Goal: Use online tool/utility: Utilize a website feature to perform a specific function

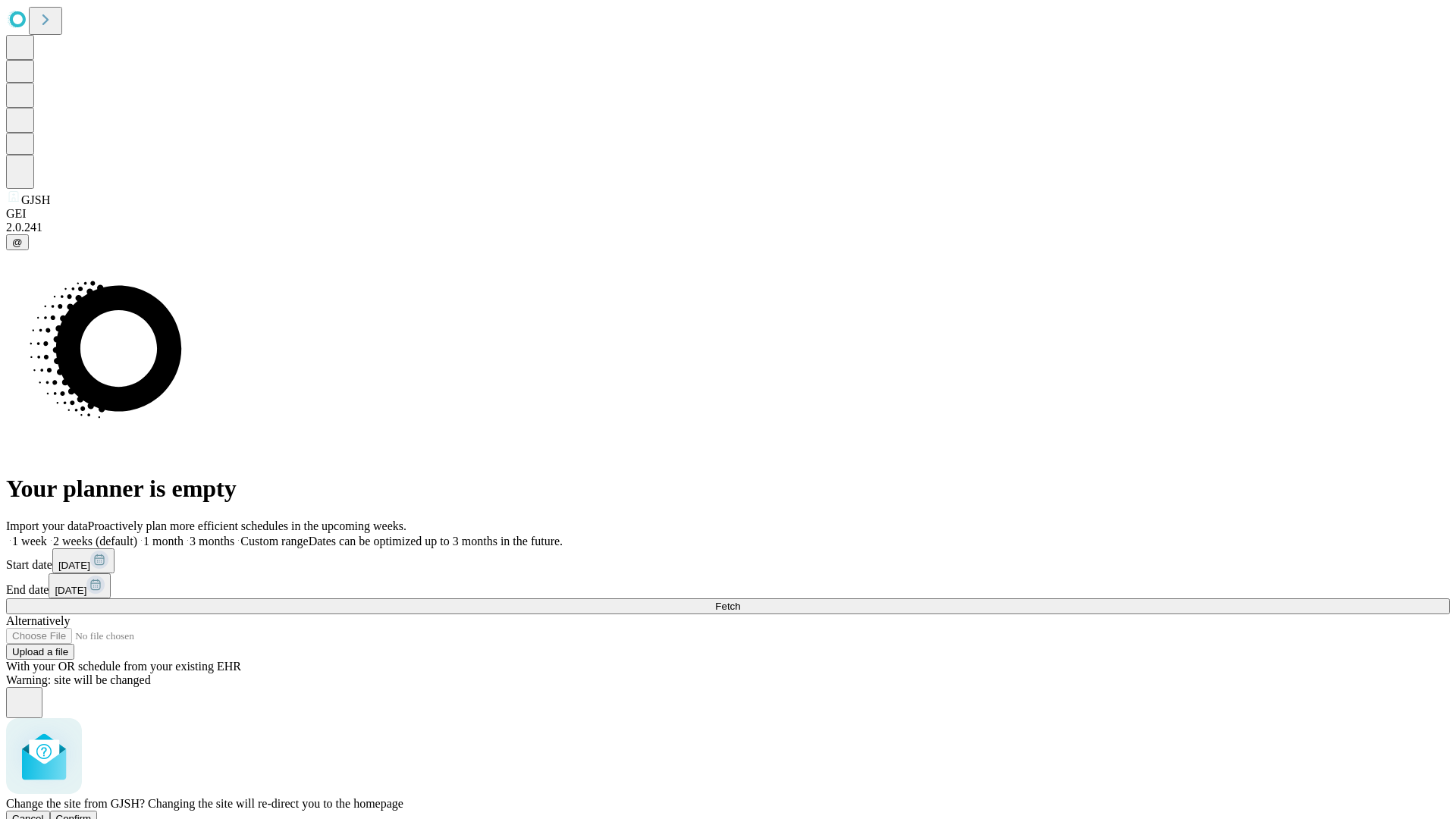
click at [92, 813] on span "Confirm" at bounding box center [74, 818] width 35 height 11
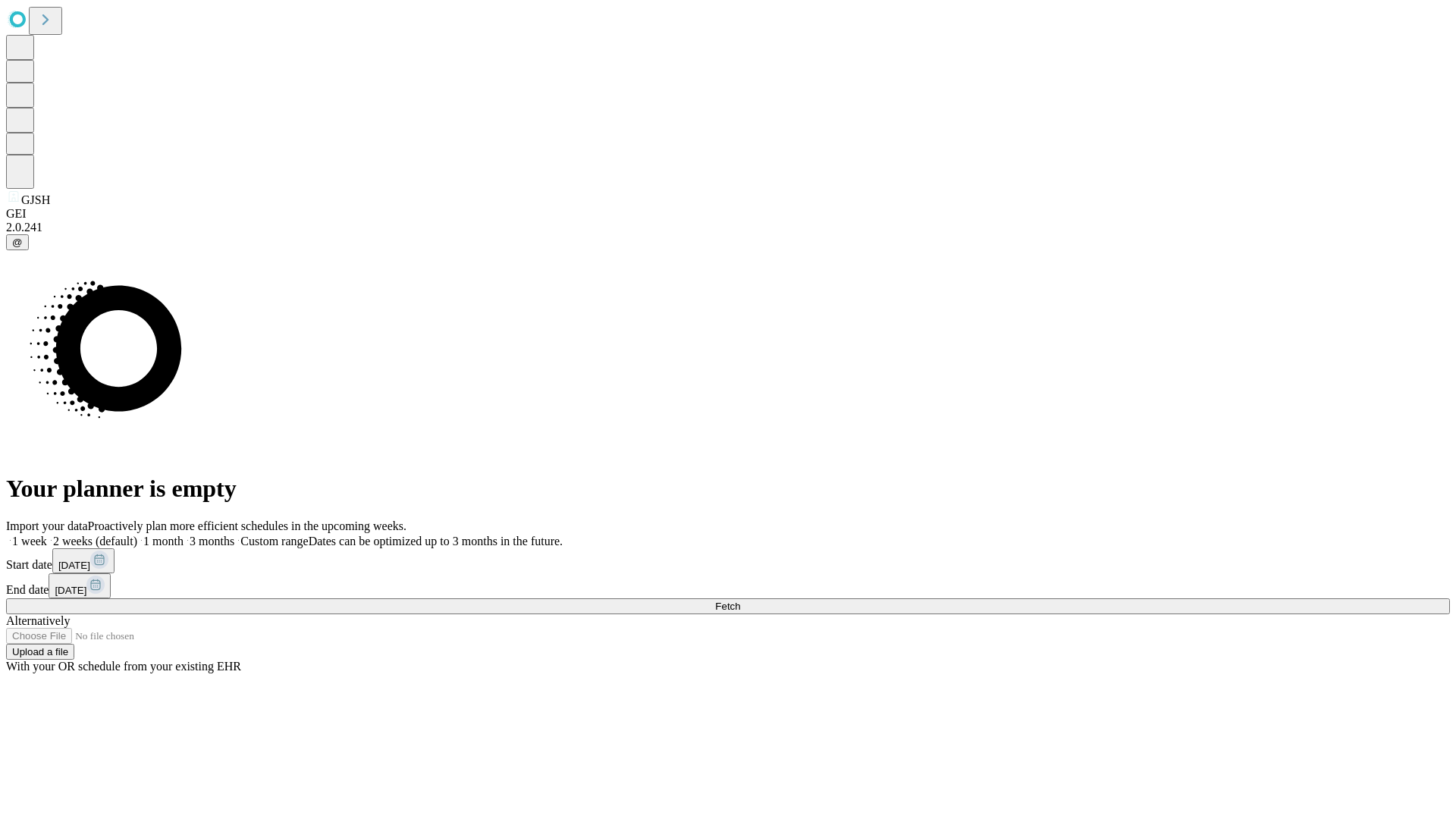
click at [184, 535] on label "1 month" at bounding box center [161, 541] width 46 height 13
click at [740, 601] on span "Fetch" at bounding box center [727, 606] width 25 height 11
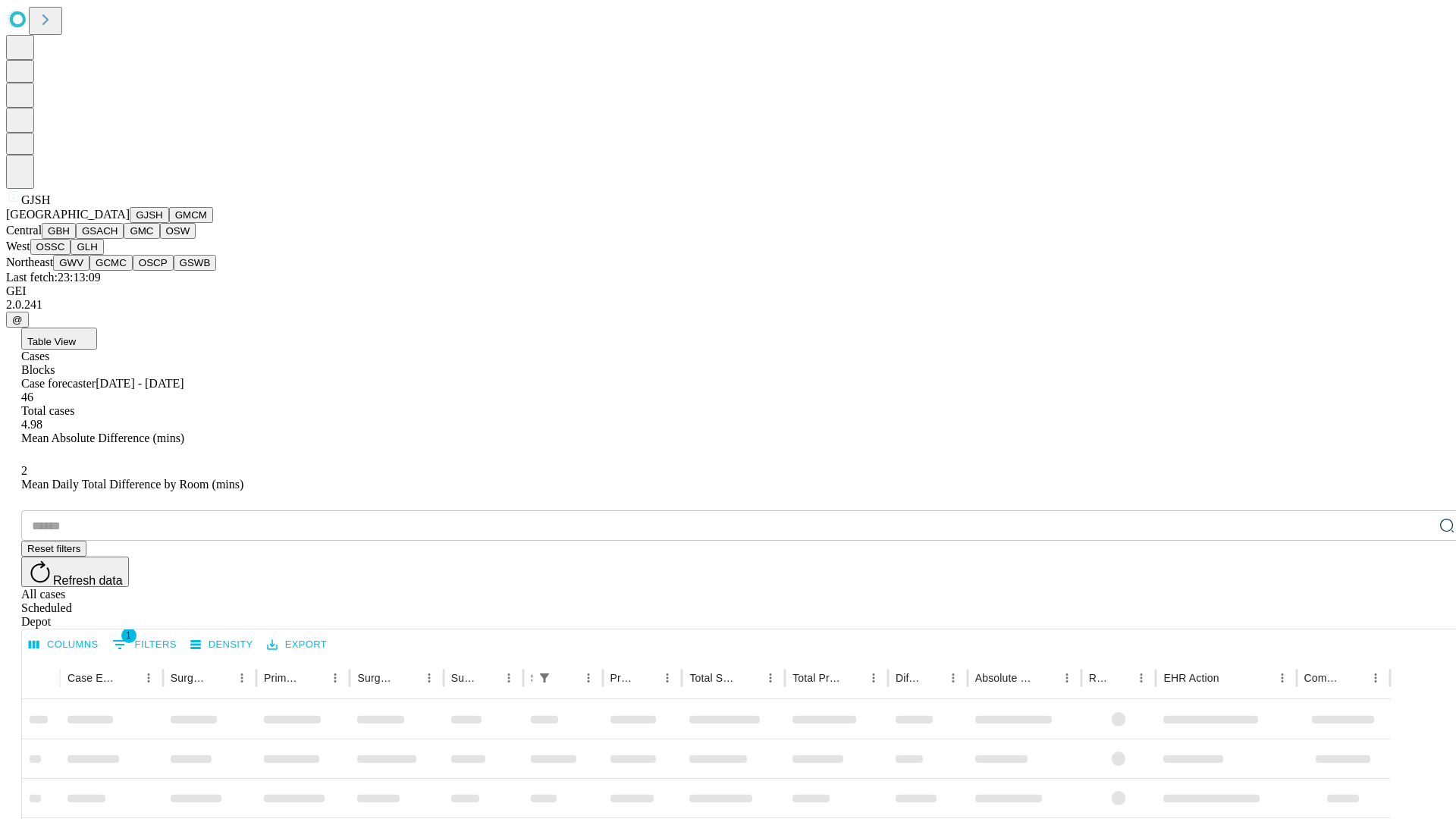
click at [169, 223] on button "GMCM" at bounding box center [191, 215] width 44 height 16
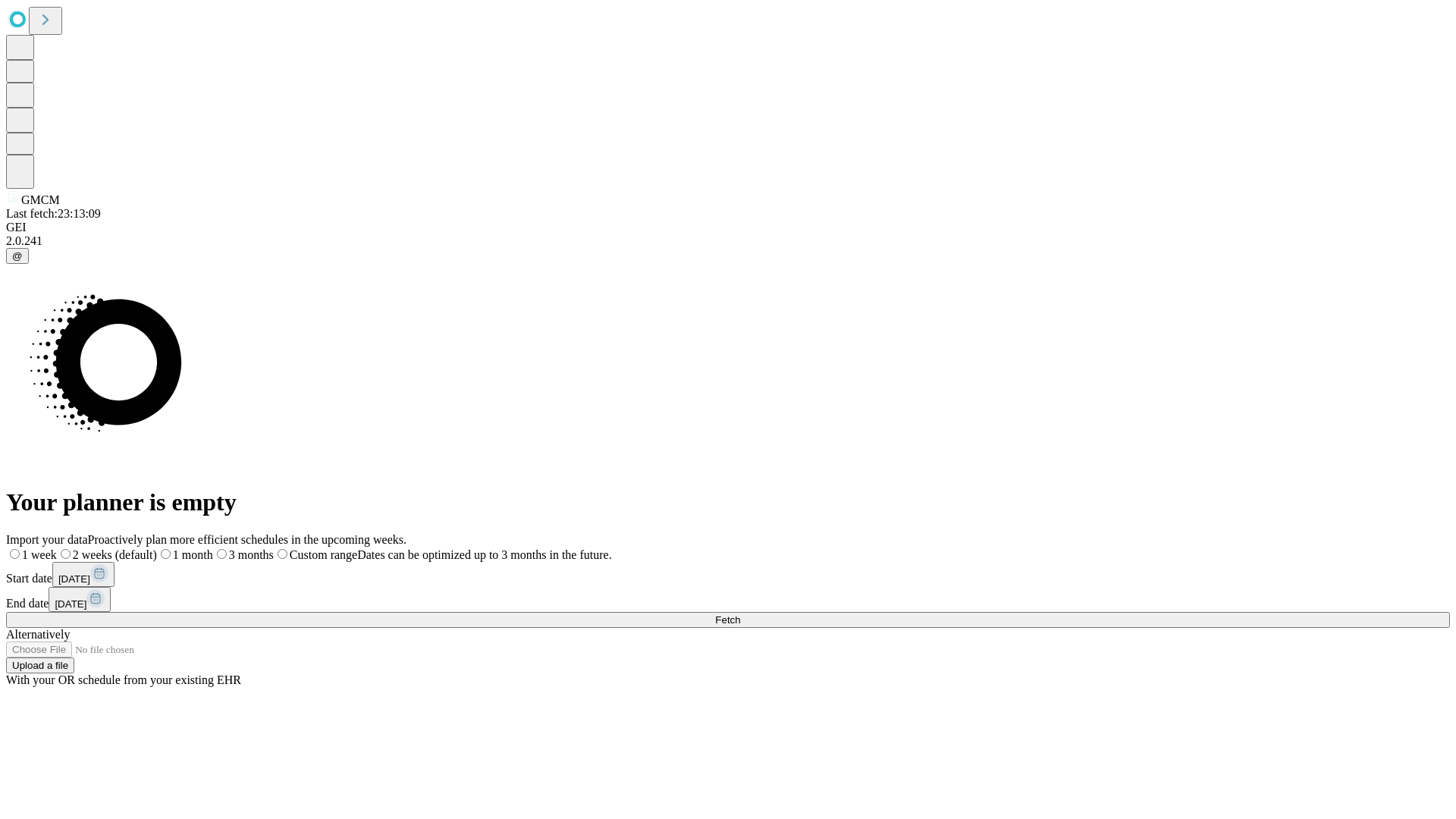
click at [213, 548] on label "1 month" at bounding box center [185, 554] width 56 height 13
click at [740, 614] on span "Fetch" at bounding box center [727, 620] width 25 height 11
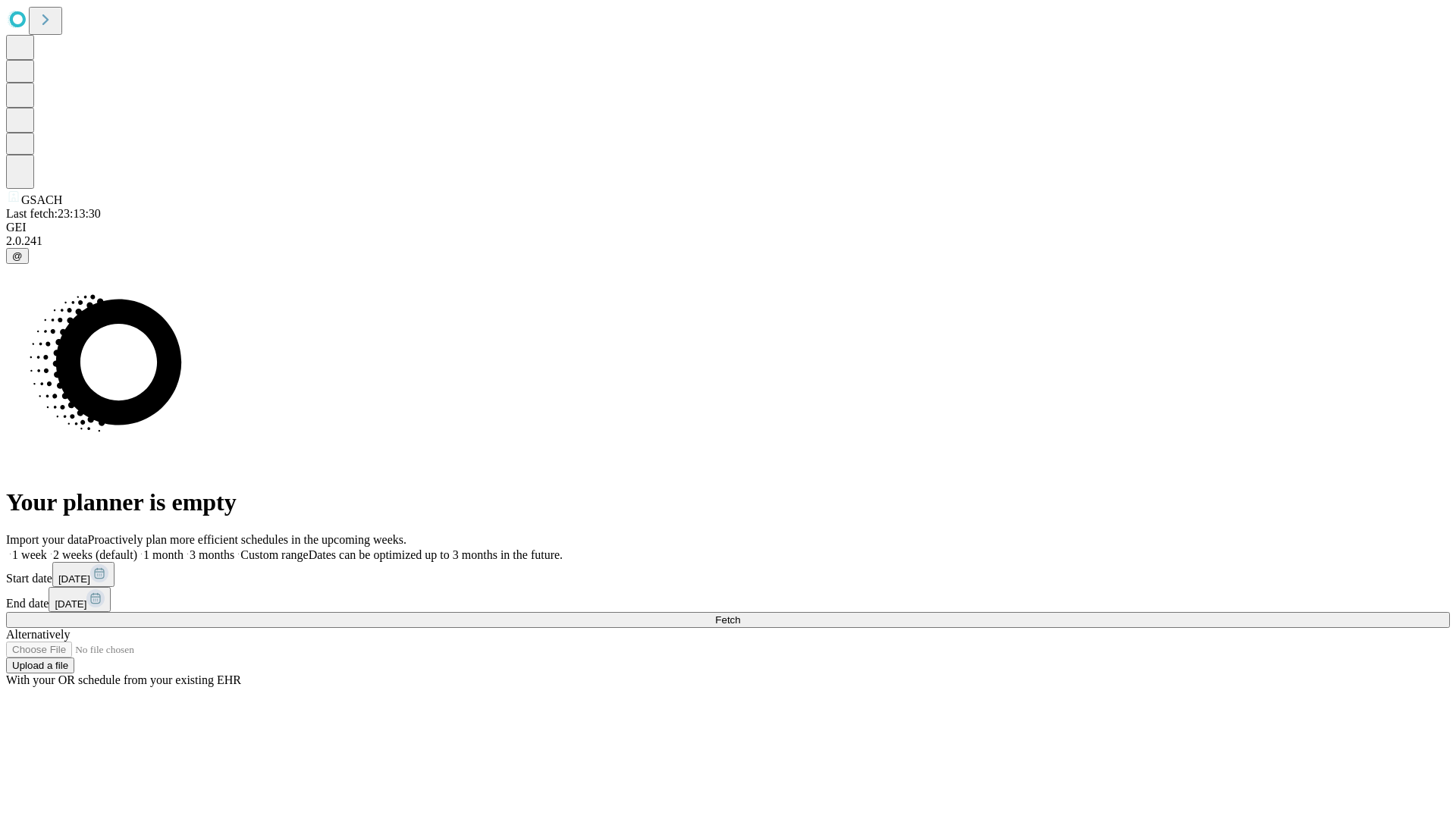
click at [184, 548] on label "1 month" at bounding box center [161, 554] width 46 height 13
click at [740, 614] on span "Fetch" at bounding box center [727, 620] width 25 height 11
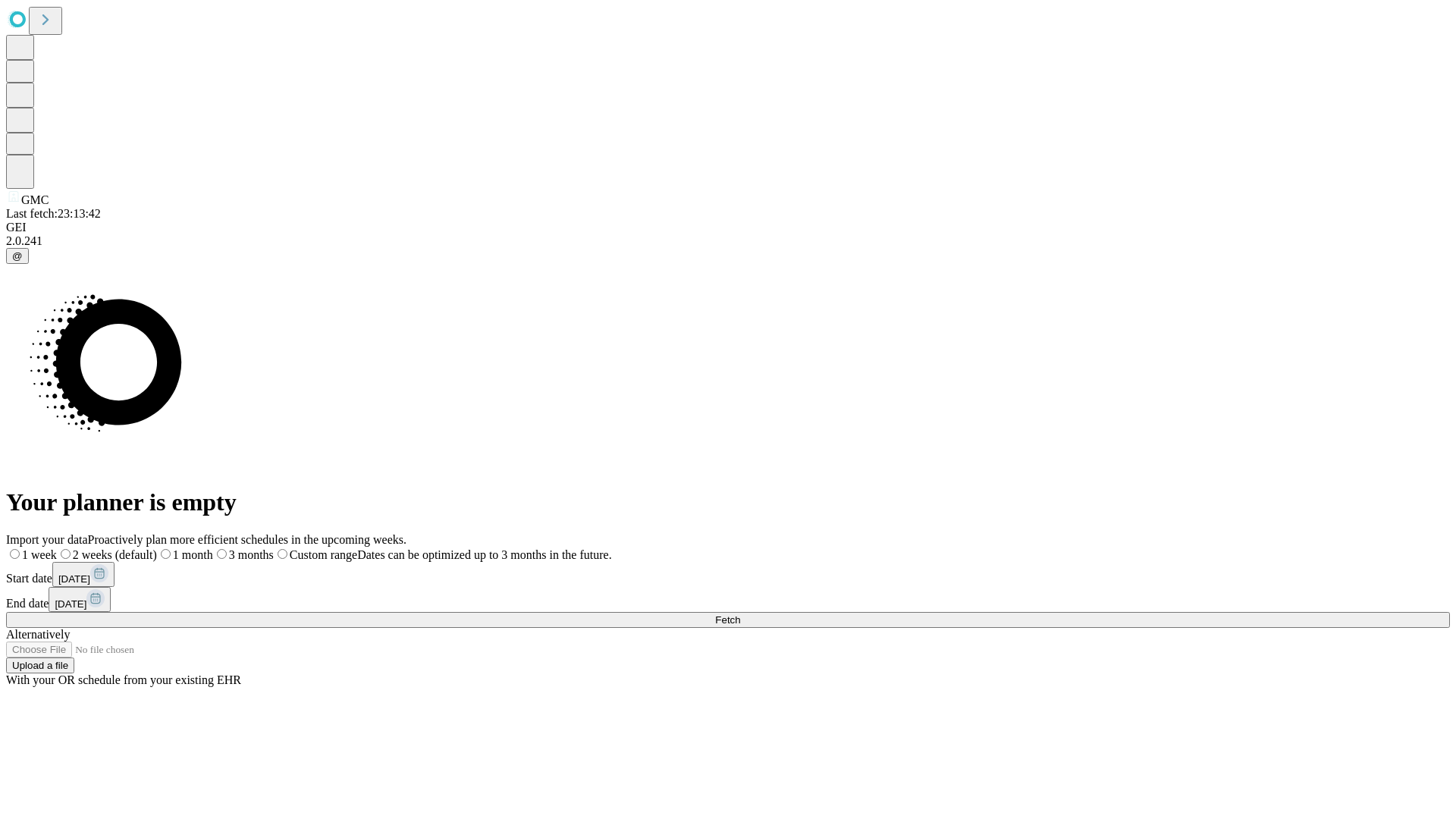
click at [213, 548] on label "1 month" at bounding box center [185, 554] width 56 height 13
click at [740, 614] on span "Fetch" at bounding box center [727, 620] width 25 height 11
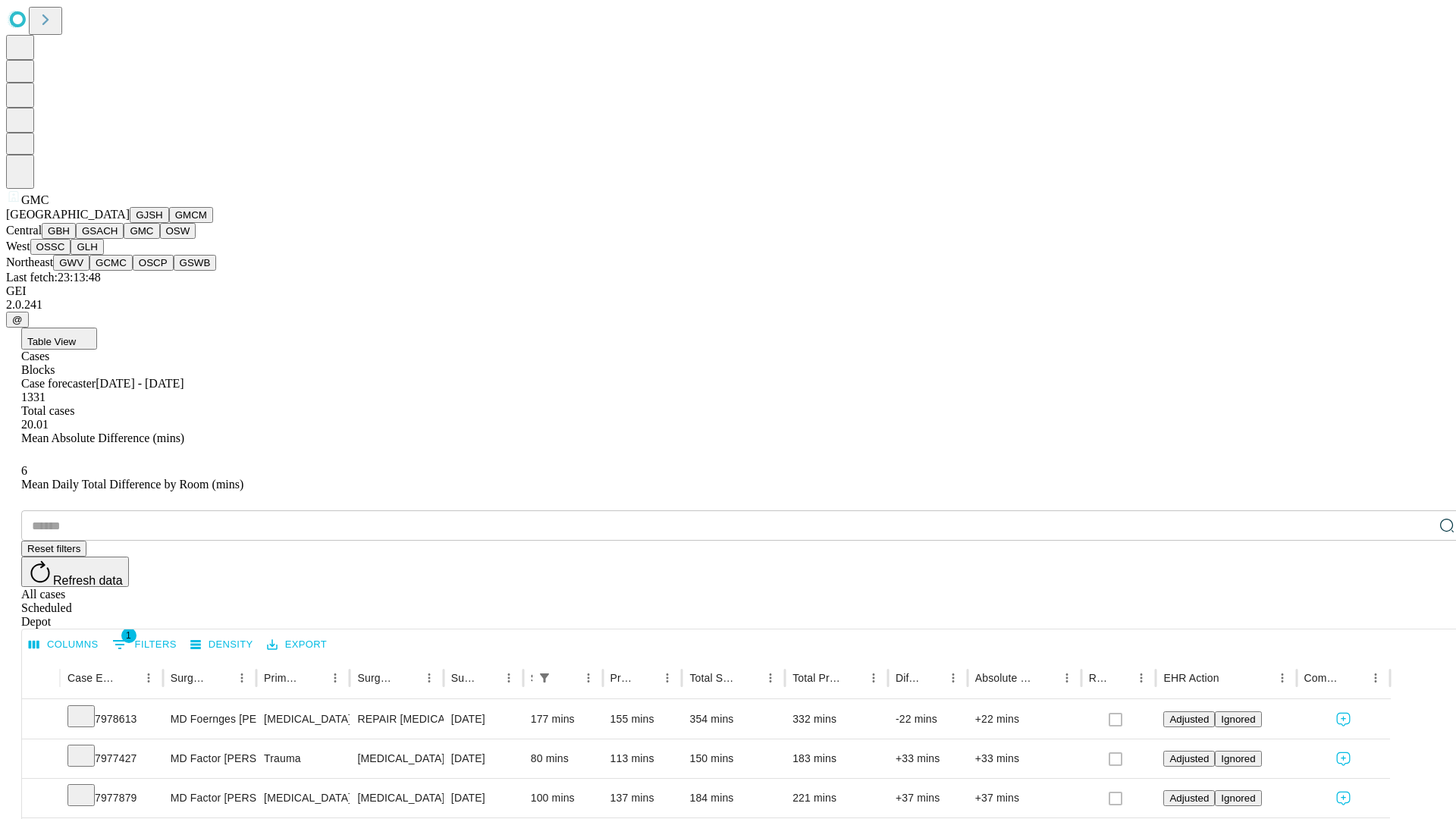
click at [160, 239] on button "OSW" at bounding box center [177, 231] width 36 height 16
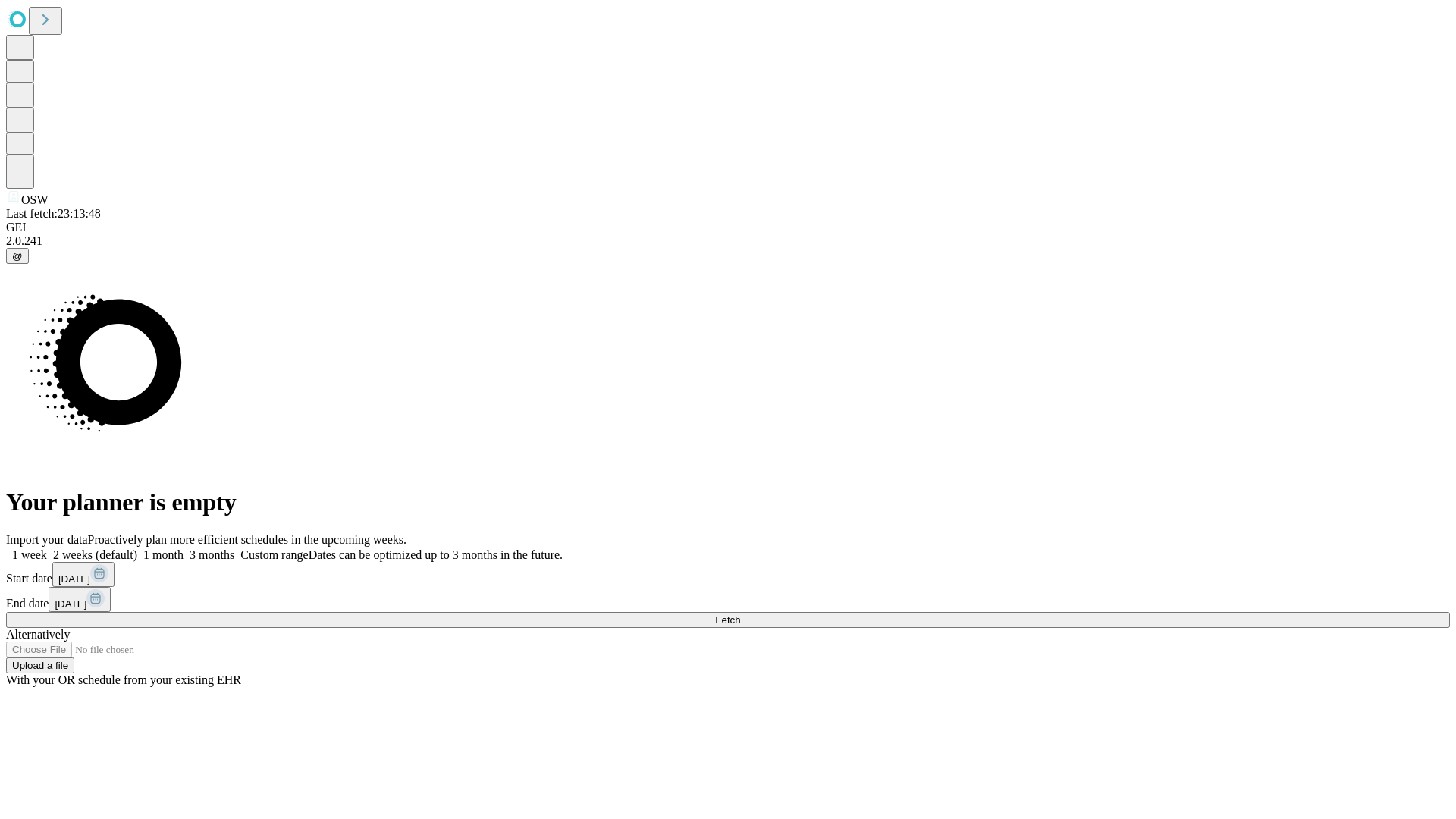
click at [184, 548] on label "1 month" at bounding box center [161, 554] width 46 height 13
click at [740, 614] on span "Fetch" at bounding box center [727, 620] width 25 height 11
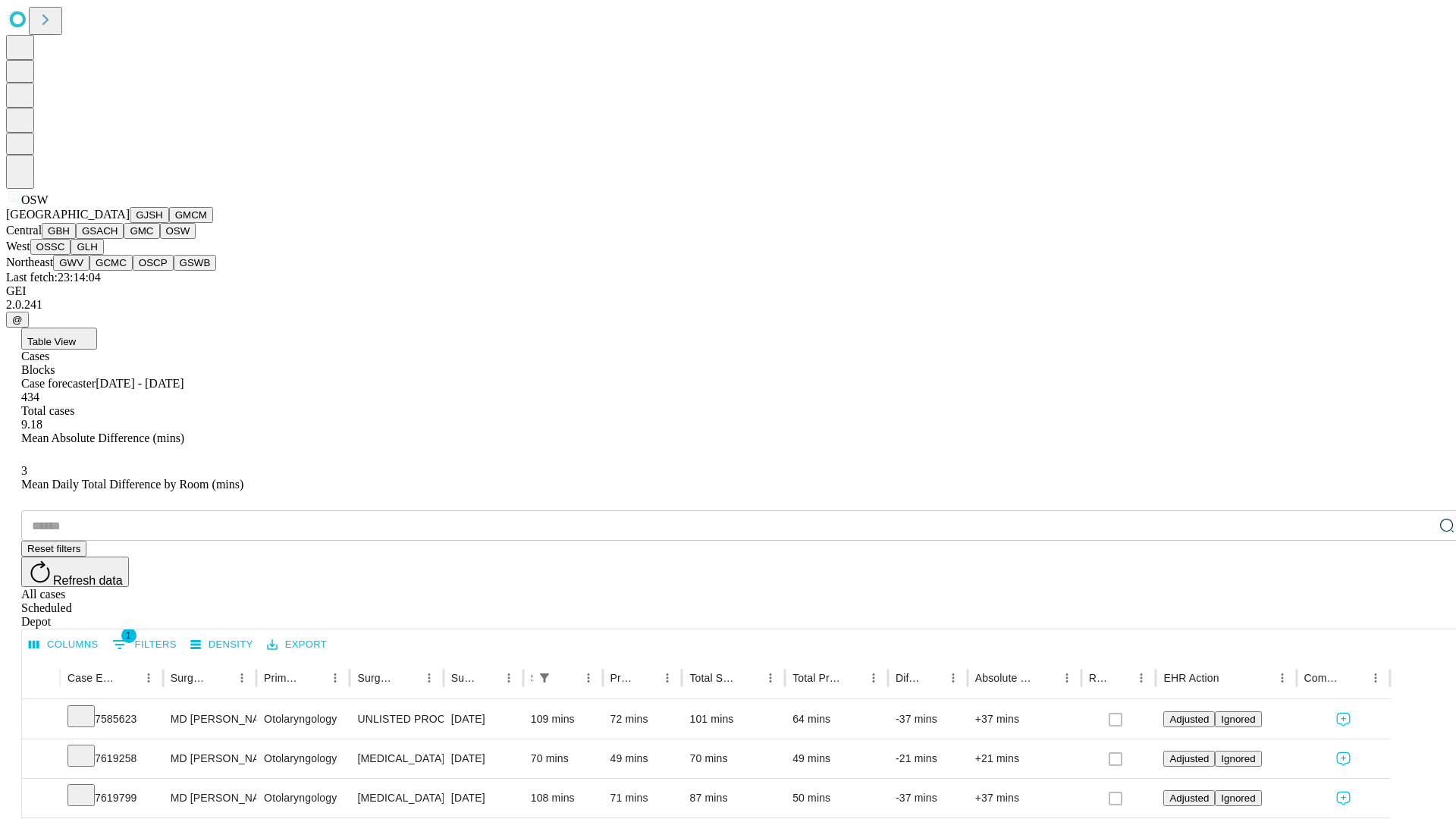
click at [71, 255] on button "OSSC" at bounding box center [50, 247] width 41 height 16
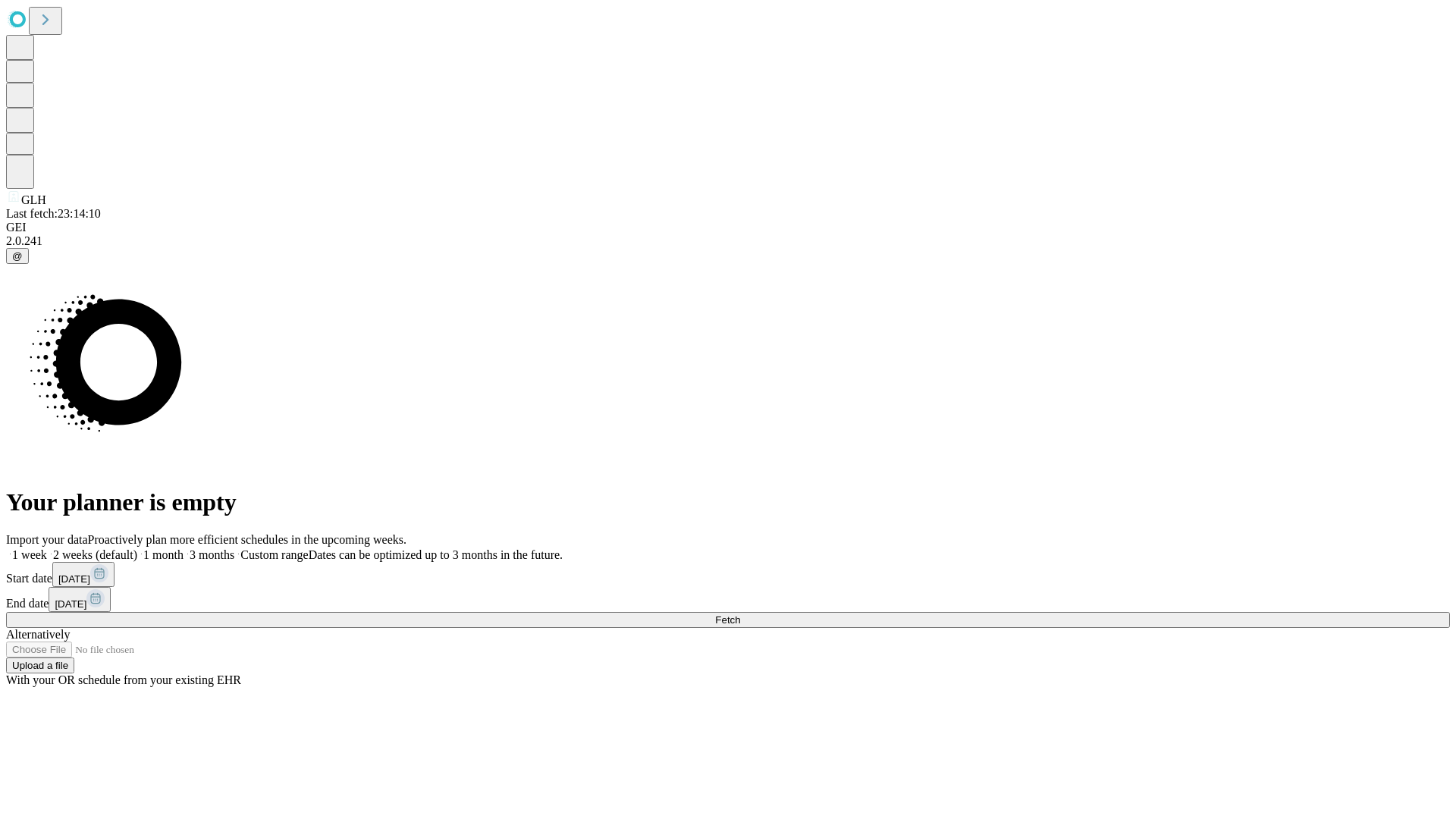
click at [184, 548] on label "1 month" at bounding box center [161, 554] width 46 height 13
click at [740, 614] on span "Fetch" at bounding box center [727, 620] width 25 height 11
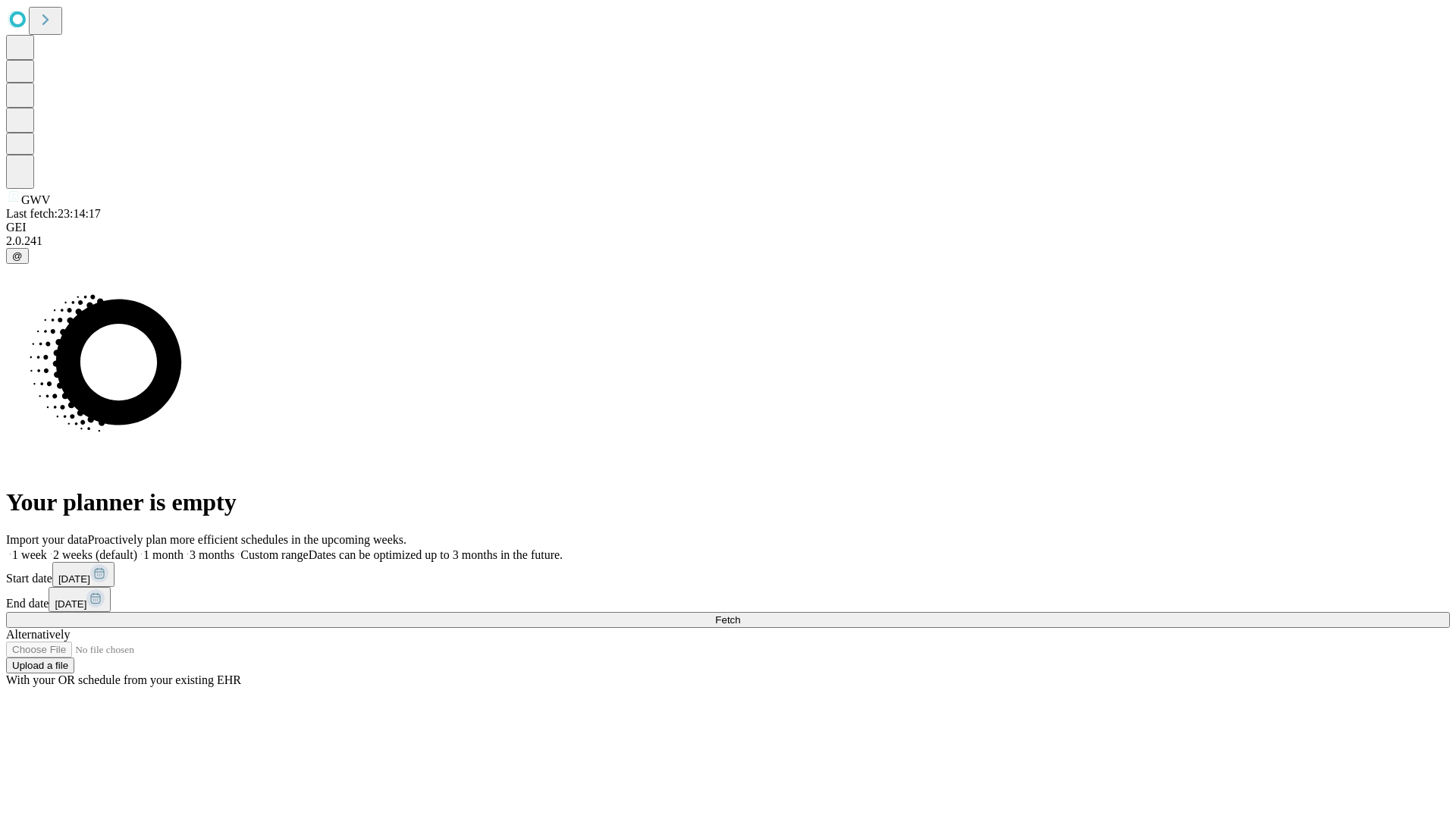
click at [740, 614] on span "Fetch" at bounding box center [727, 620] width 25 height 11
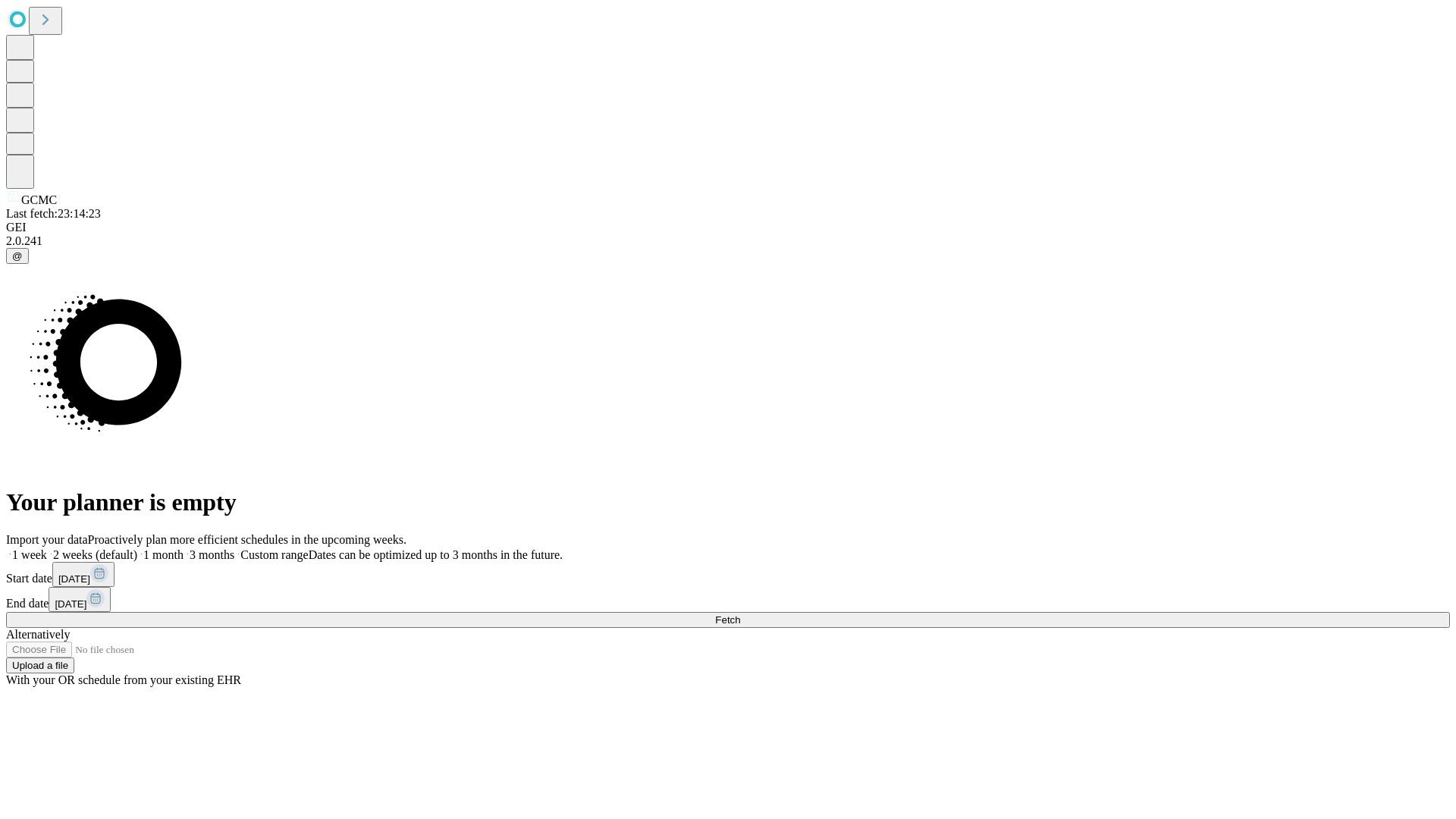
click at [740, 614] on span "Fetch" at bounding box center [727, 620] width 25 height 11
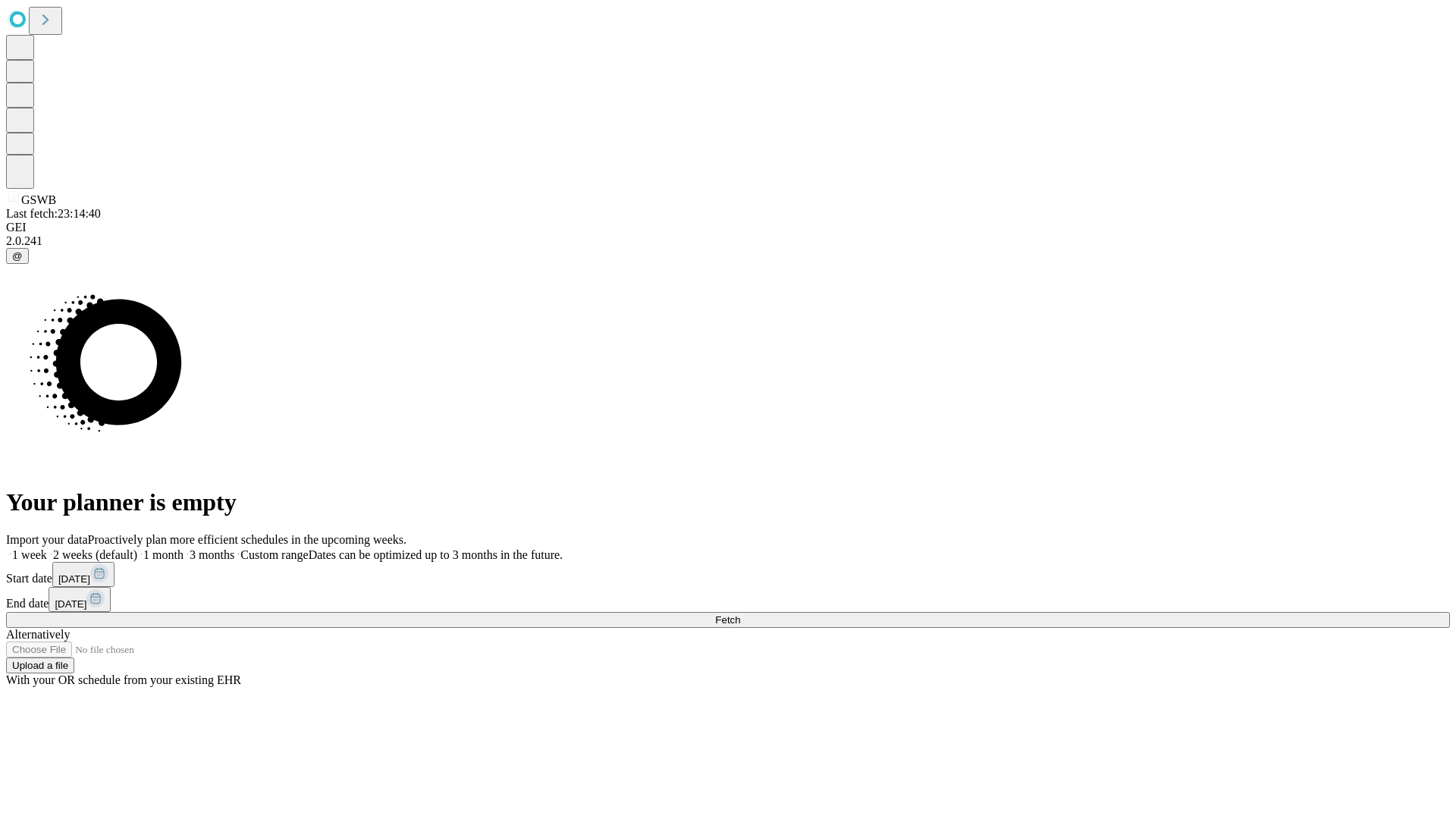
click at [184, 548] on label "1 month" at bounding box center [161, 554] width 46 height 13
click at [740, 614] on span "Fetch" at bounding box center [727, 620] width 25 height 11
